Goal: Check status: Check status

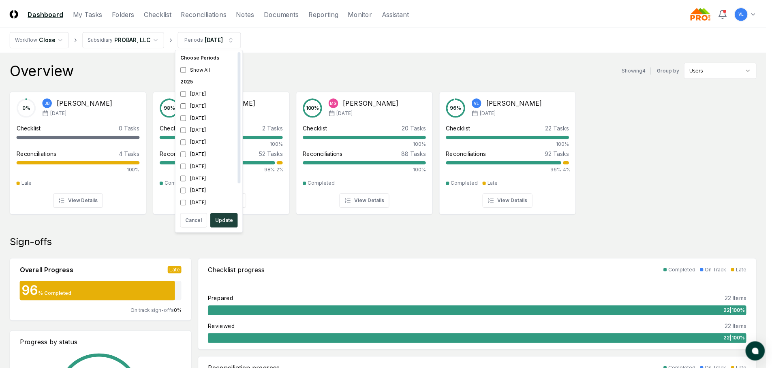
scroll to position [2, 0]
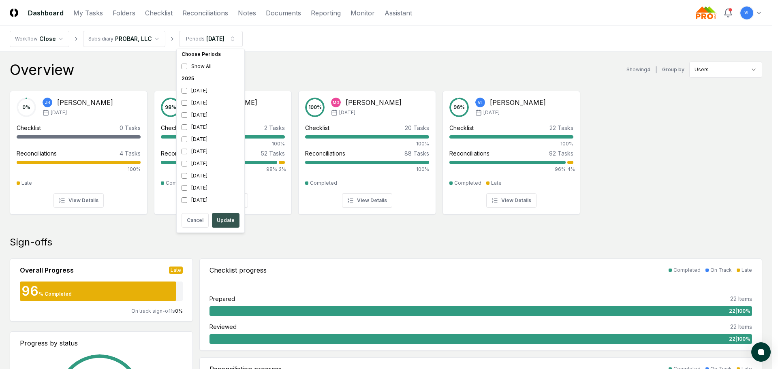
click at [228, 220] on button "Update" at bounding box center [226, 220] width 28 height 15
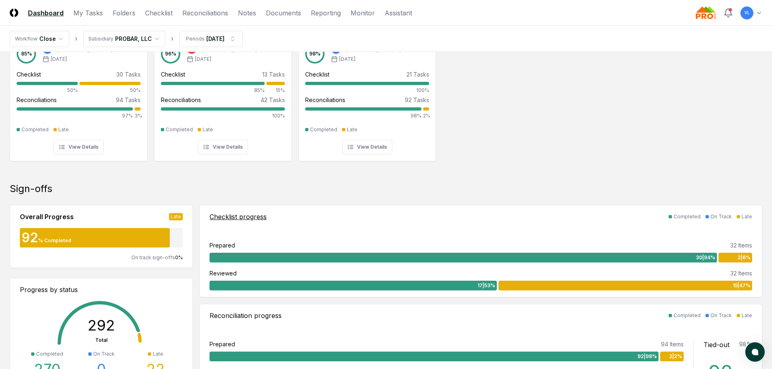
scroll to position [41, 0]
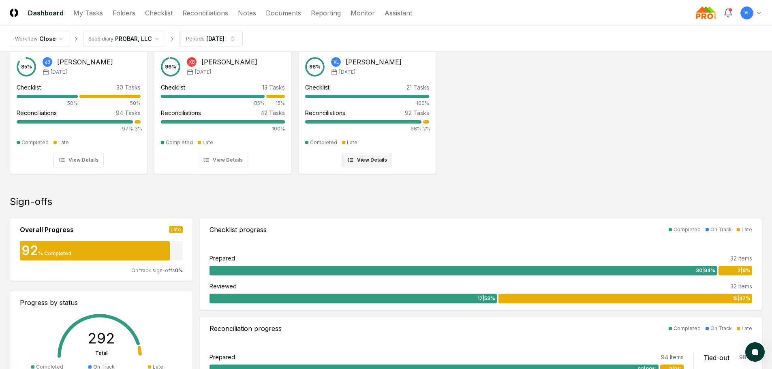
click at [426, 123] on div at bounding box center [426, 121] width 6 height 3
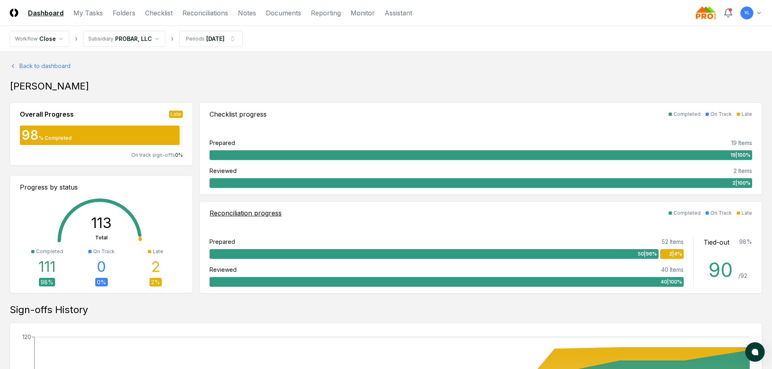
click at [675, 251] on span "2 | 4 %" at bounding box center [675, 254] width 13 height 7
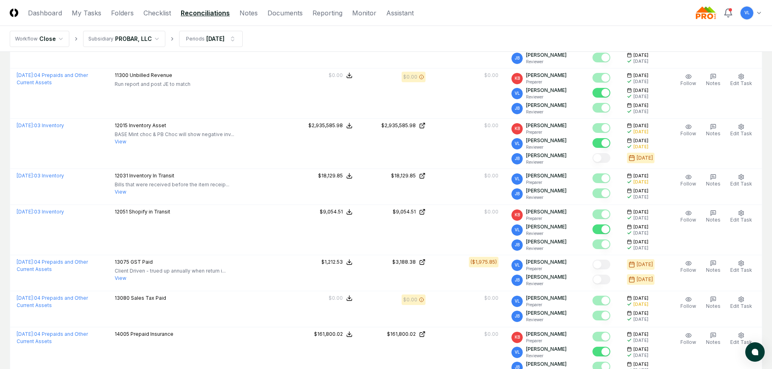
scroll to position [973, 0]
click at [54, 15] on link "Dashboard" at bounding box center [45, 13] width 34 height 10
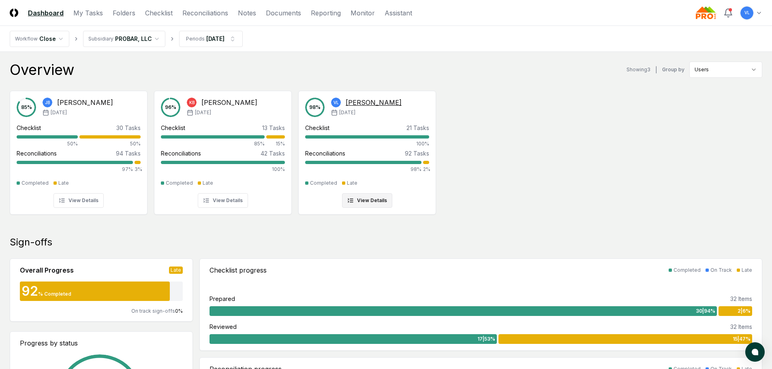
click at [426, 162] on div at bounding box center [426, 162] width 6 height 3
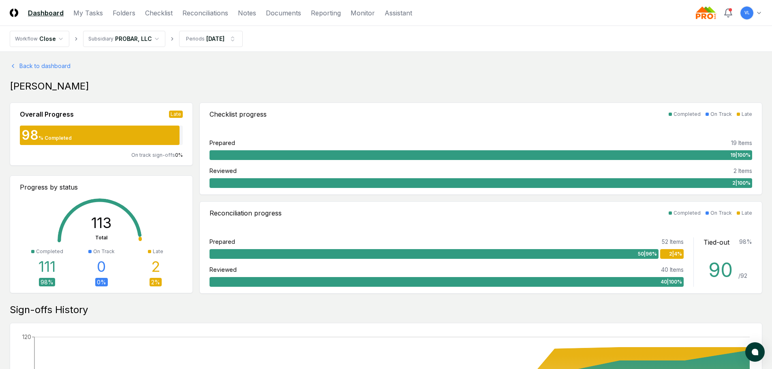
click at [46, 12] on link "Dashboard" at bounding box center [46, 13] width 36 height 10
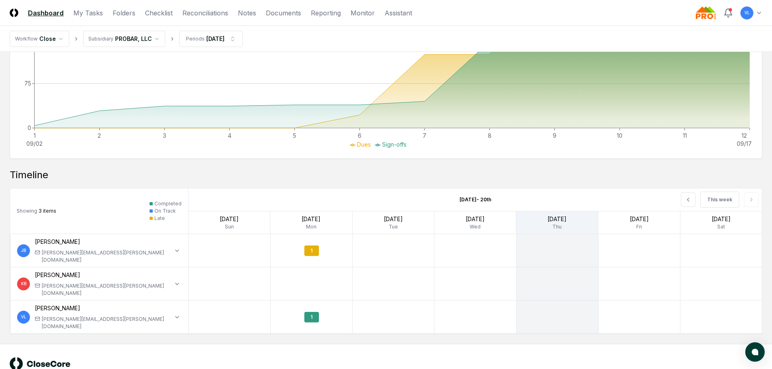
scroll to position [545, 0]
click at [310, 311] on div "1" at bounding box center [311, 316] width 15 height 11
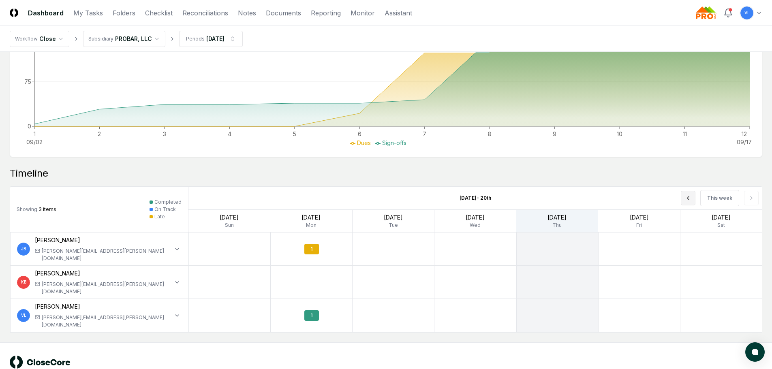
click at [689, 198] on icon at bounding box center [689, 198] width 2 height 3
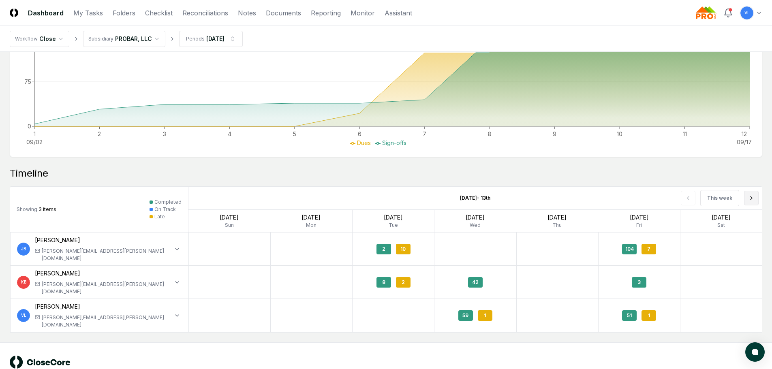
click at [752, 195] on button at bounding box center [751, 198] width 15 height 15
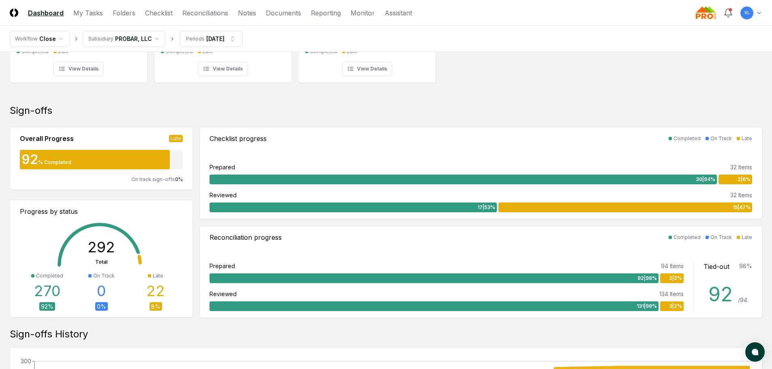
scroll to position [0, 0]
